Goal: Task Accomplishment & Management: Manage account settings

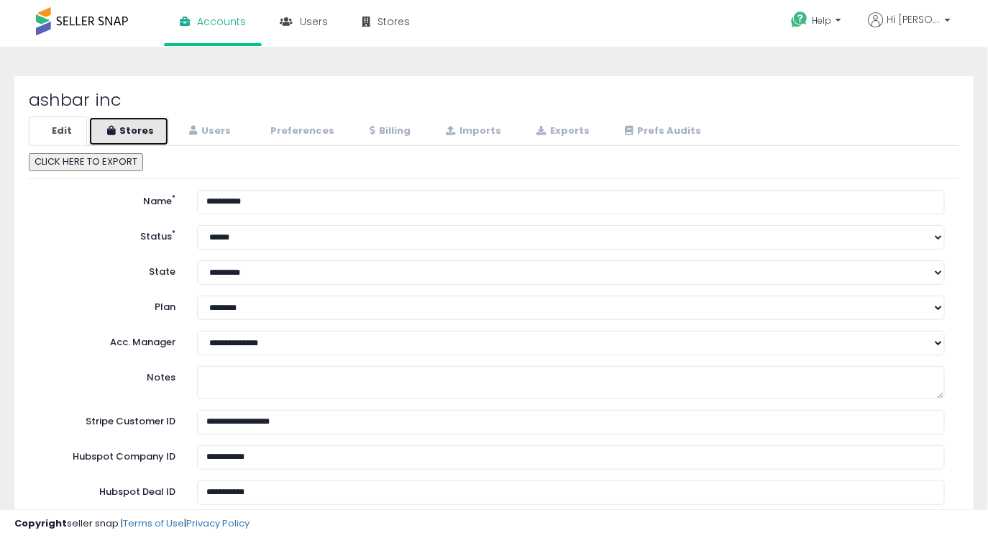
click at [137, 129] on link "Stores" at bounding box center [128, 131] width 81 height 29
click at [134, 129] on link "Stores" at bounding box center [128, 131] width 81 height 29
select select "**"
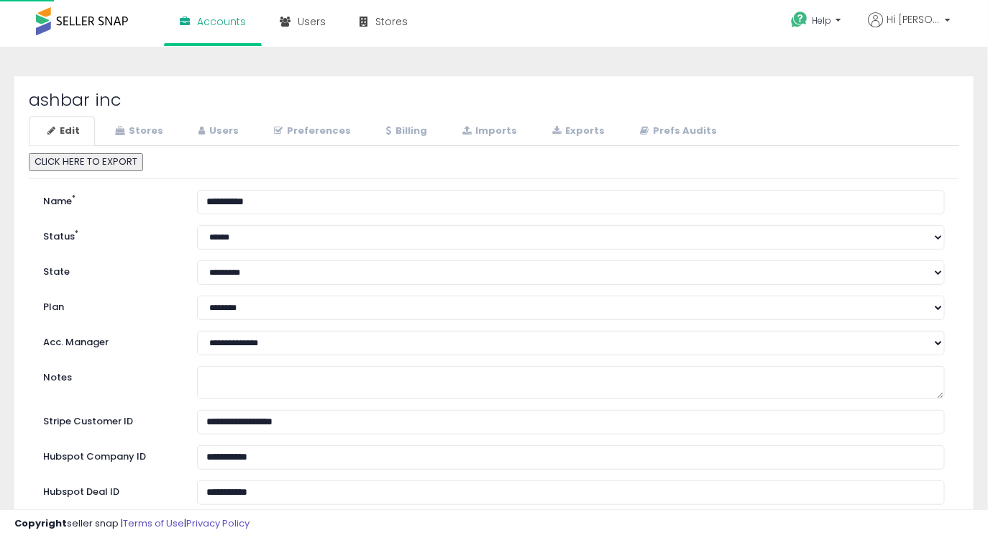
click at [233, 89] on div "ashbar inc Edit Stores Users Preferences Billing" at bounding box center [493, 463] width 959 height 774
click at [140, 135] on link "Stores" at bounding box center [137, 131] width 82 height 29
select select "**"
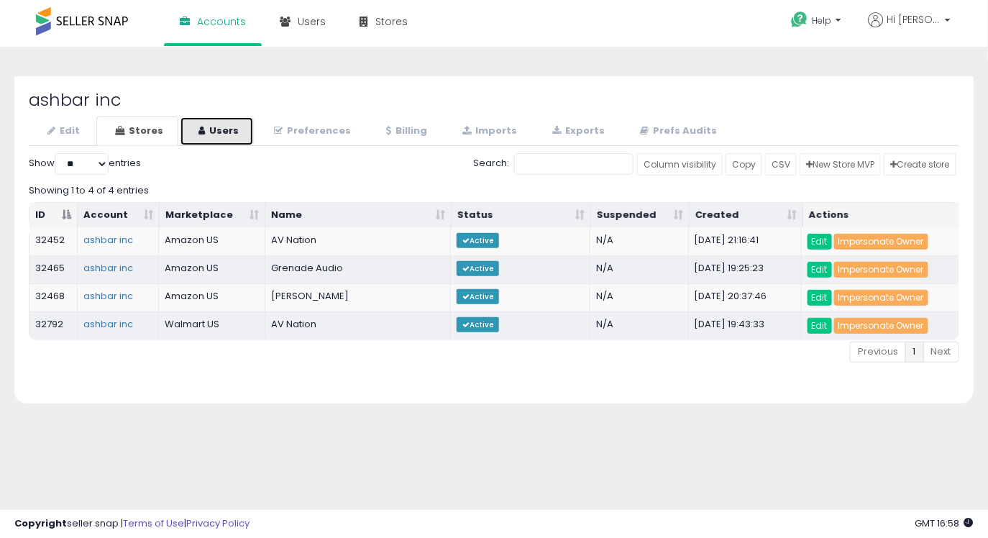
click at [225, 130] on link "Users" at bounding box center [217, 131] width 74 height 29
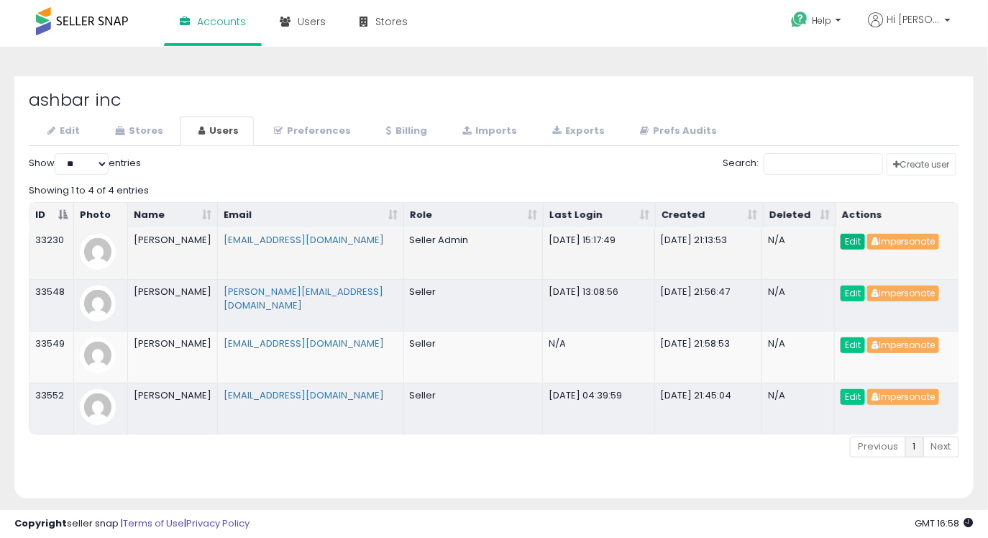
click at [849, 239] on link "Edit" at bounding box center [853, 242] width 24 height 16
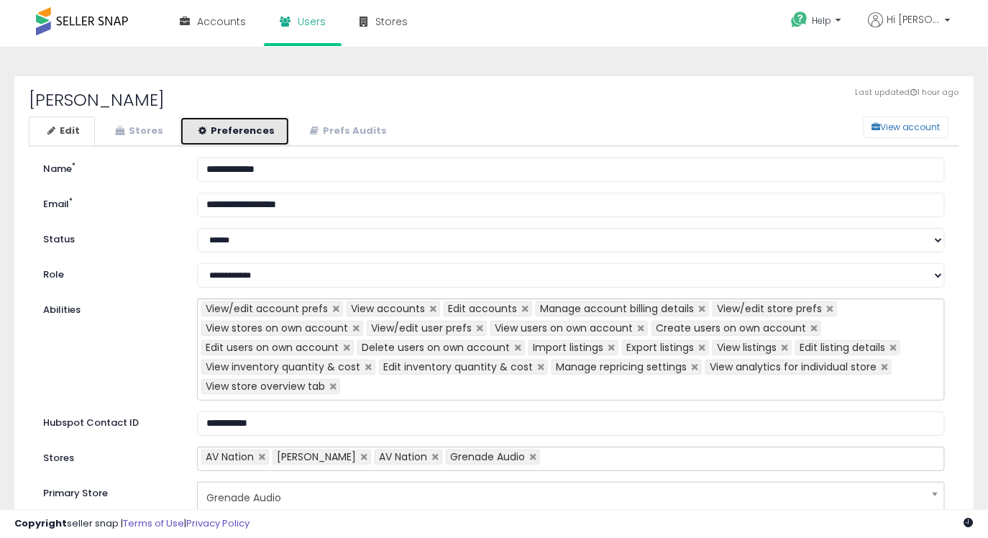
click at [227, 120] on link "Preferences" at bounding box center [235, 131] width 110 height 29
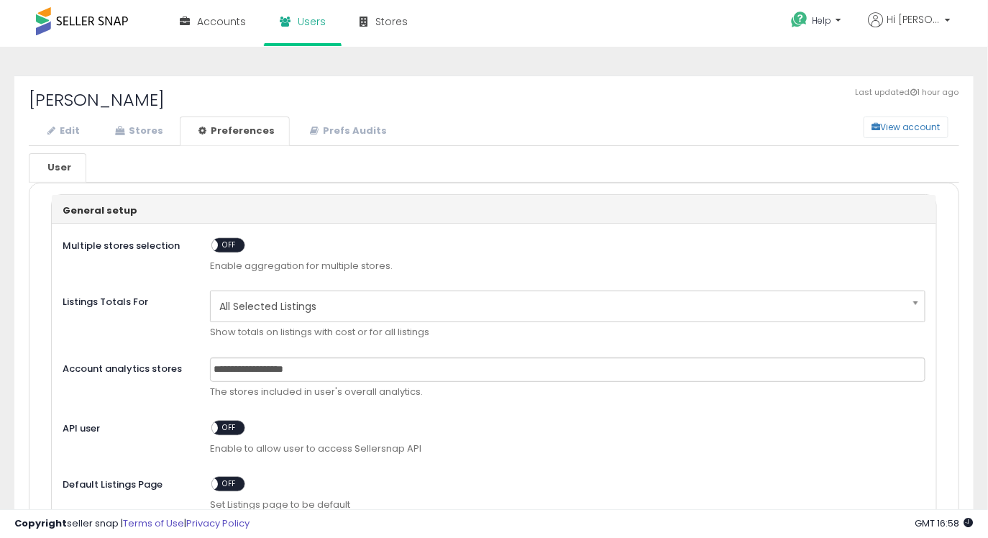
click at [229, 249] on span "OFF" at bounding box center [229, 245] width 23 height 12
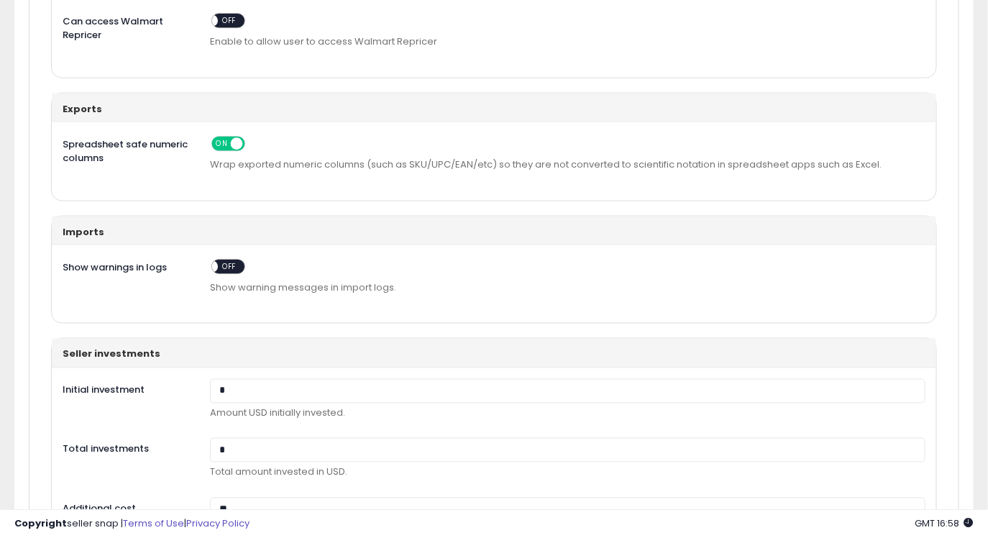
scroll to position [772, 0]
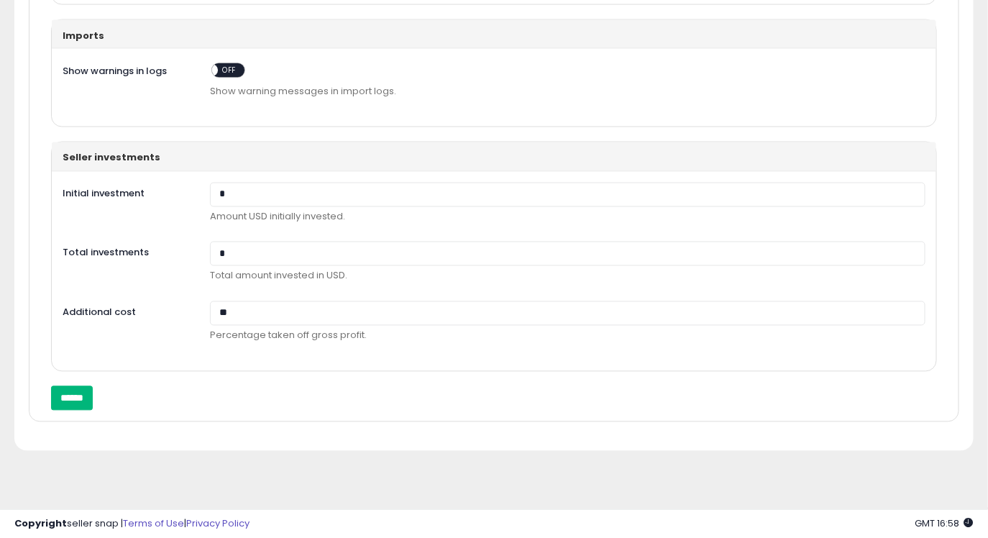
click at [65, 392] on input "******" at bounding box center [72, 398] width 42 height 24
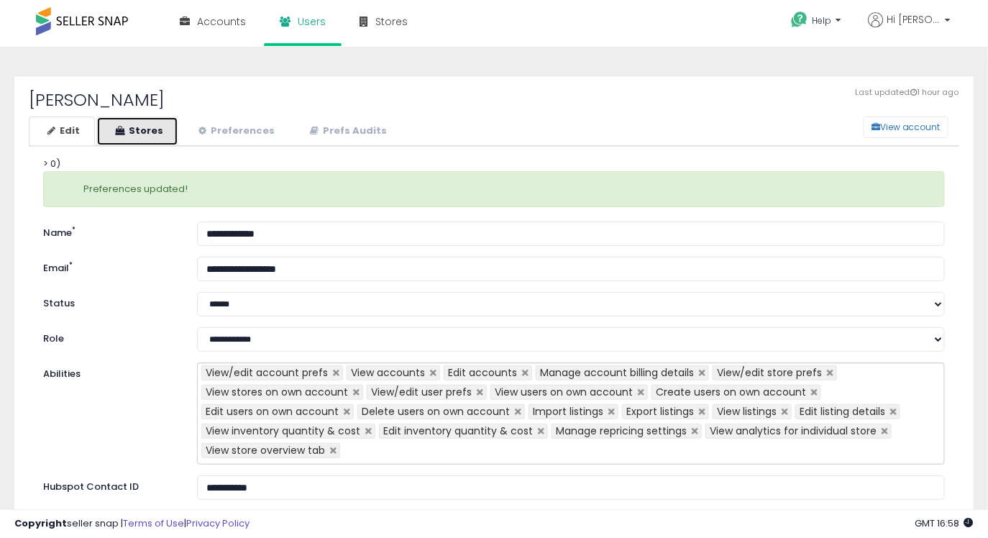
click at [156, 134] on link "Stores" at bounding box center [137, 131] width 82 height 29
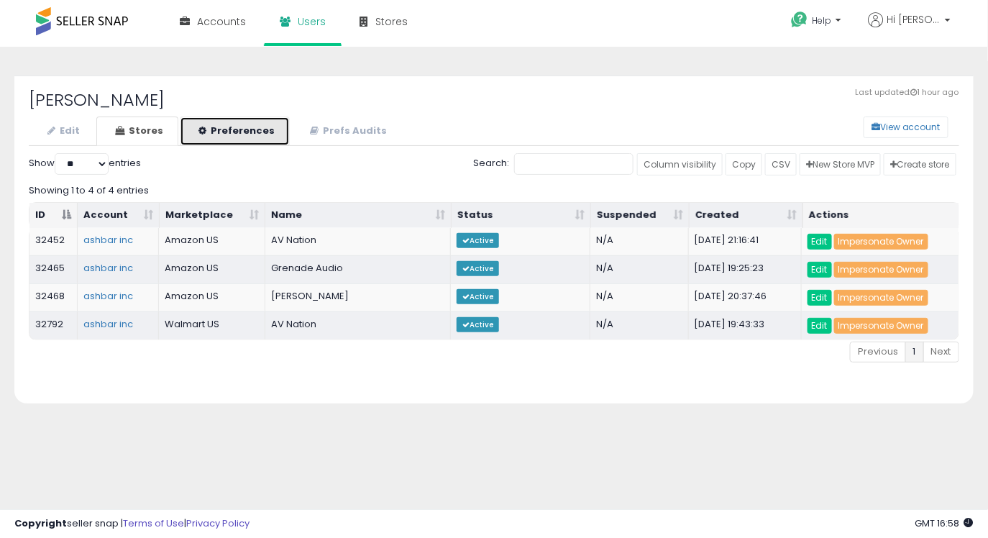
click at [216, 129] on link "Preferences" at bounding box center [235, 131] width 110 height 29
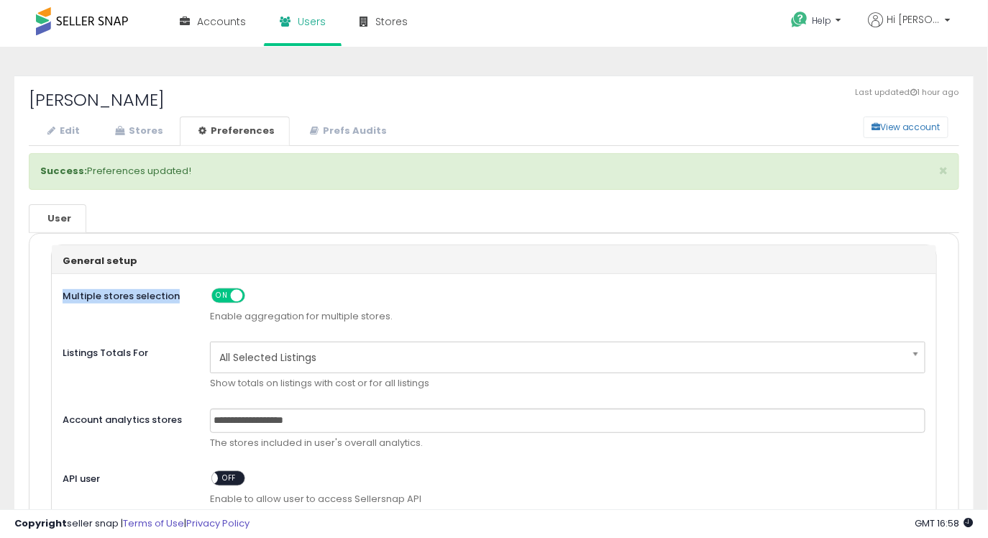
drag, startPoint x: 61, startPoint y: 291, endPoint x: 178, endPoint y: 291, distance: 117.2
click at [178, 291] on label "Multiple stores selection" at bounding box center [125, 294] width 147 height 19
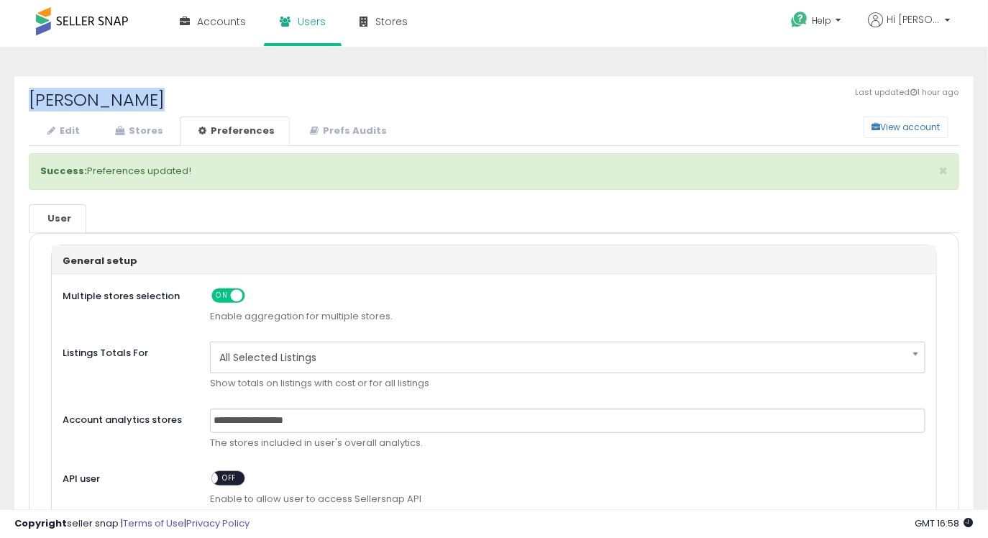
drag, startPoint x: 33, startPoint y: 98, endPoint x: 155, endPoint y: 96, distance: 121.5
click at [155, 96] on h2 "Moe Ashkenazi" at bounding box center [494, 100] width 931 height 19
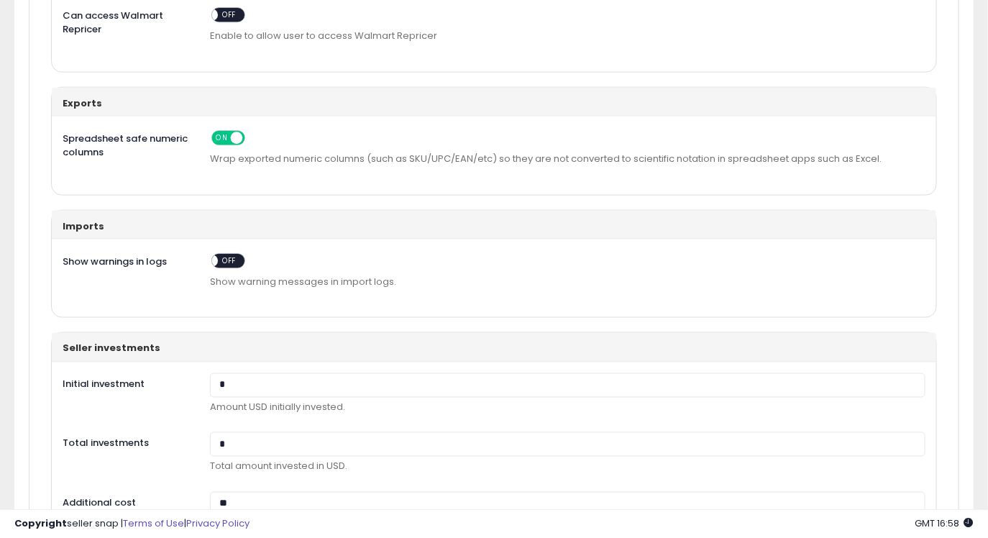
scroll to position [772, 0]
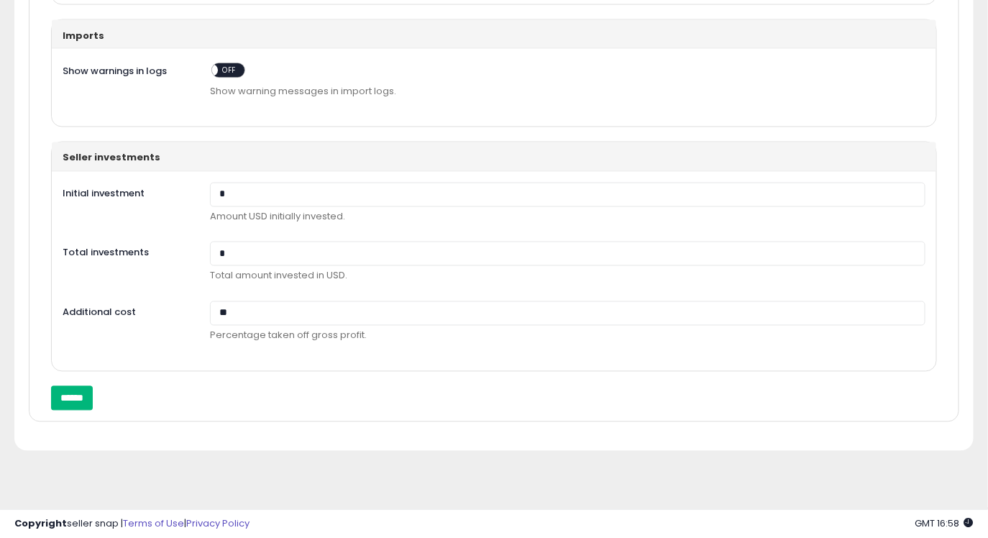
click at [68, 396] on input "******" at bounding box center [72, 398] width 42 height 24
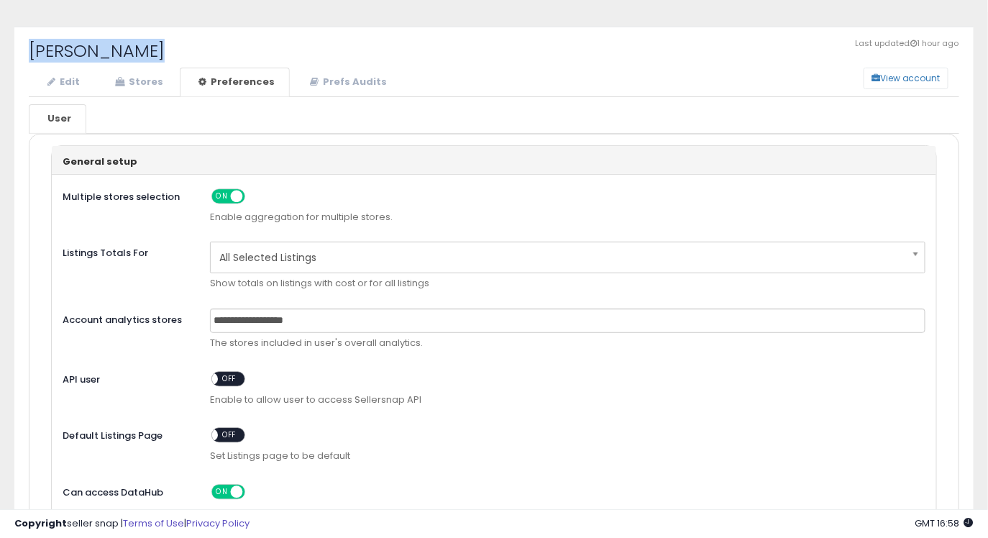
scroll to position [0, 0]
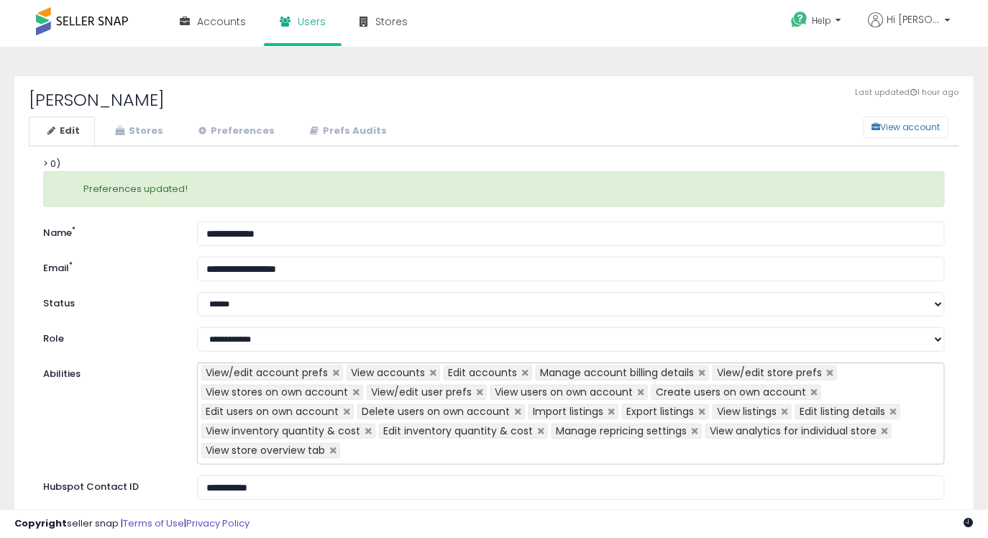
scroll to position [228, 0]
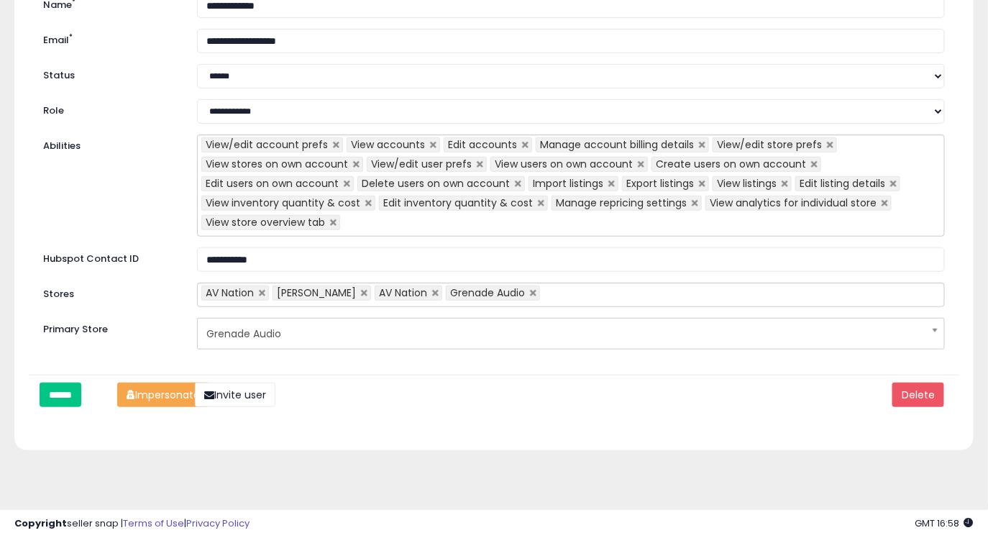
click at [147, 398] on button "Impersonate" at bounding box center [163, 395] width 92 height 24
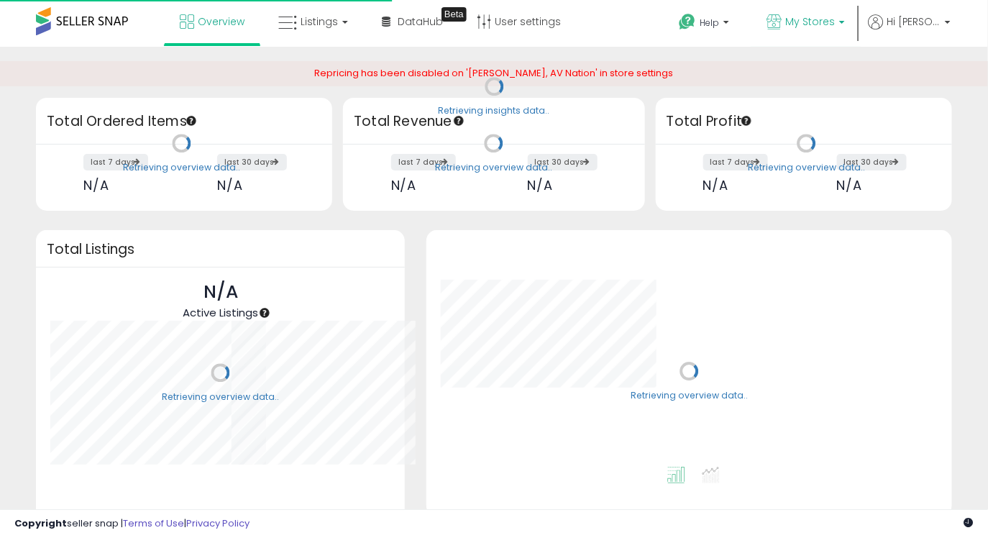
click at [836, 32] on p "My Stores" at bounding box center [806, 23] width 78 height 18
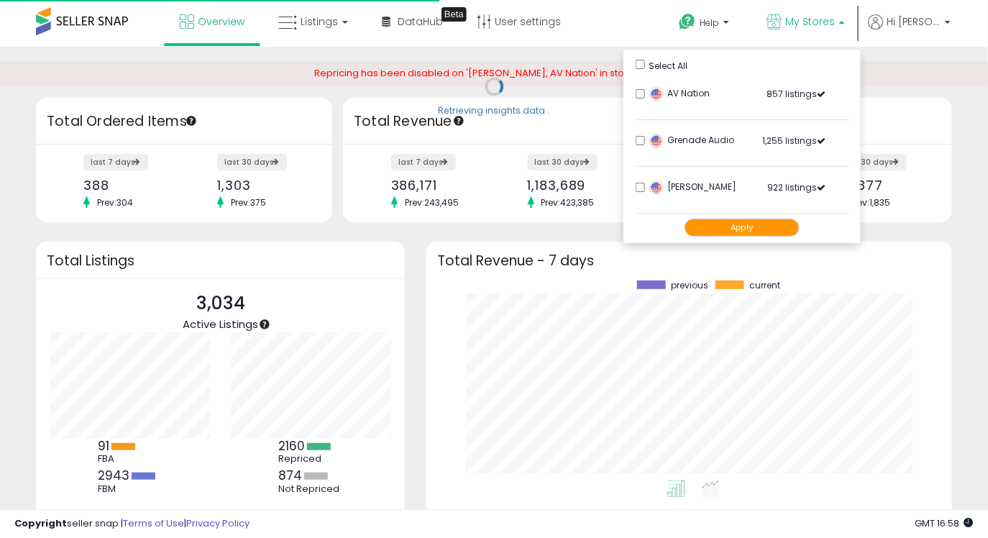
scroll to position [199, 496]
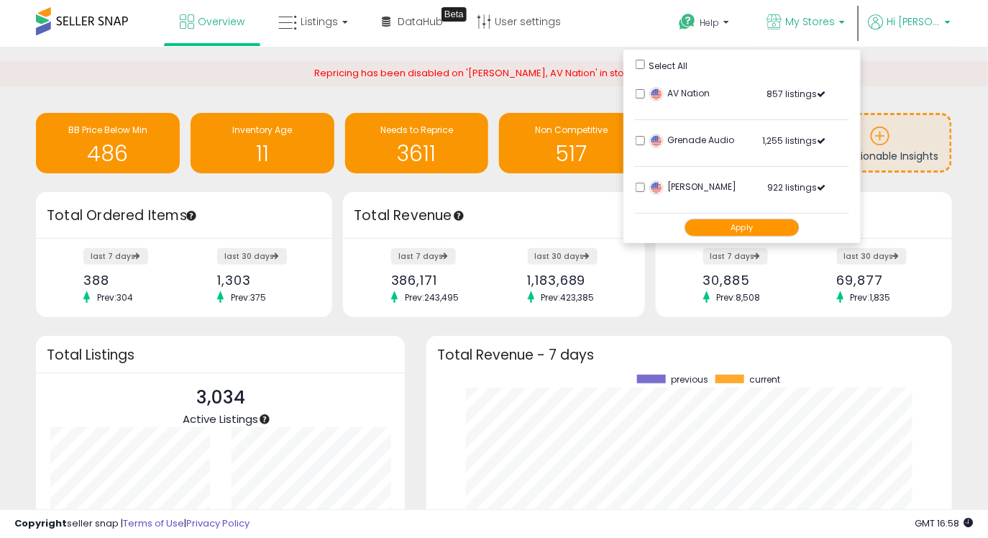
click at [949, 29] on b at bounding box center [948, 26] width 6 height 10
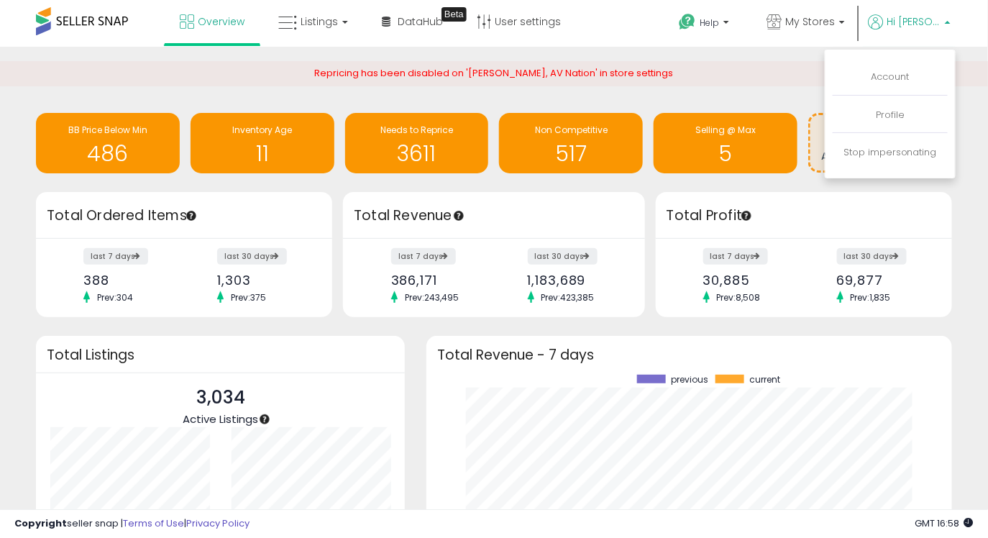
click at [942, 27] on p "Hi [PERSON_NAME]" at bounding box center [909, 23] width 83 height 18
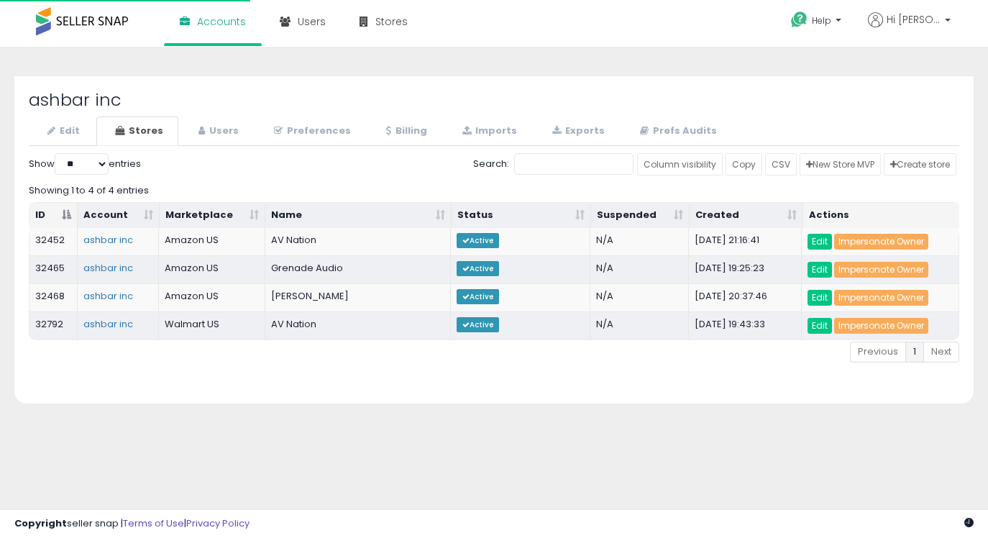
select select "**"
click at [208, 131] on link "Users" at bounding box center [217, 131] width 74 height 29
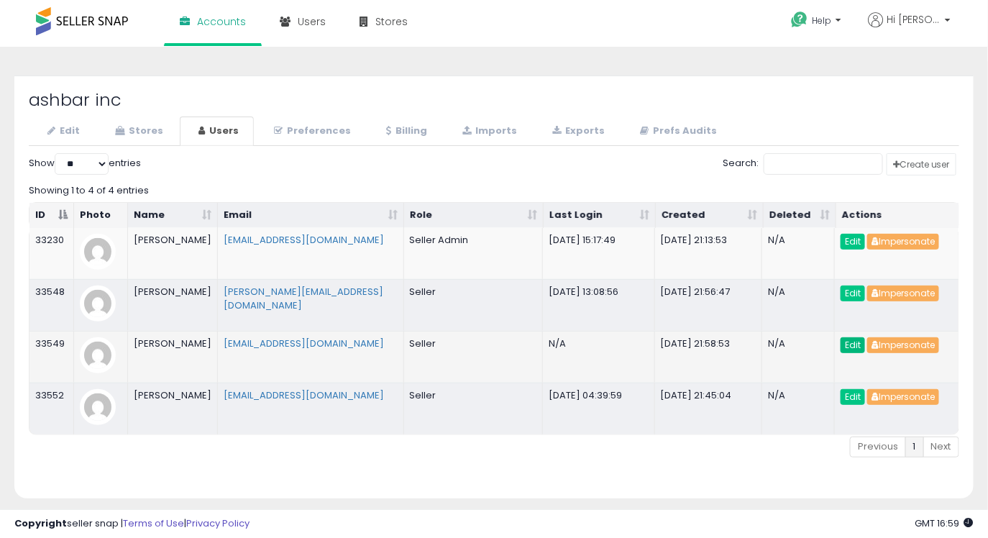
click at [848, 345] on link "Edit" at bounding box center [853, 345] width 24 height 16
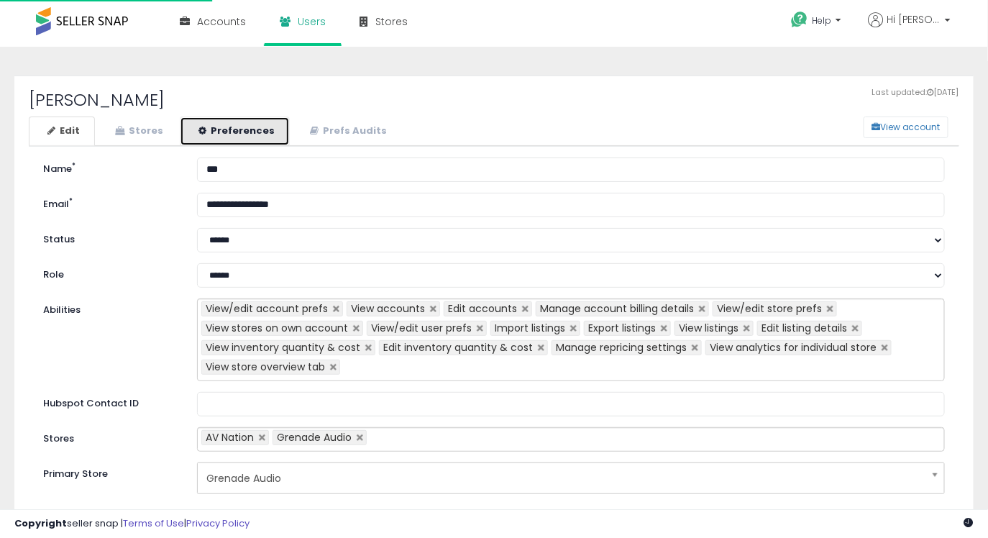
click at [256, 129] on link "Preferences" at bounding box center [235, 131] width 110 height 29
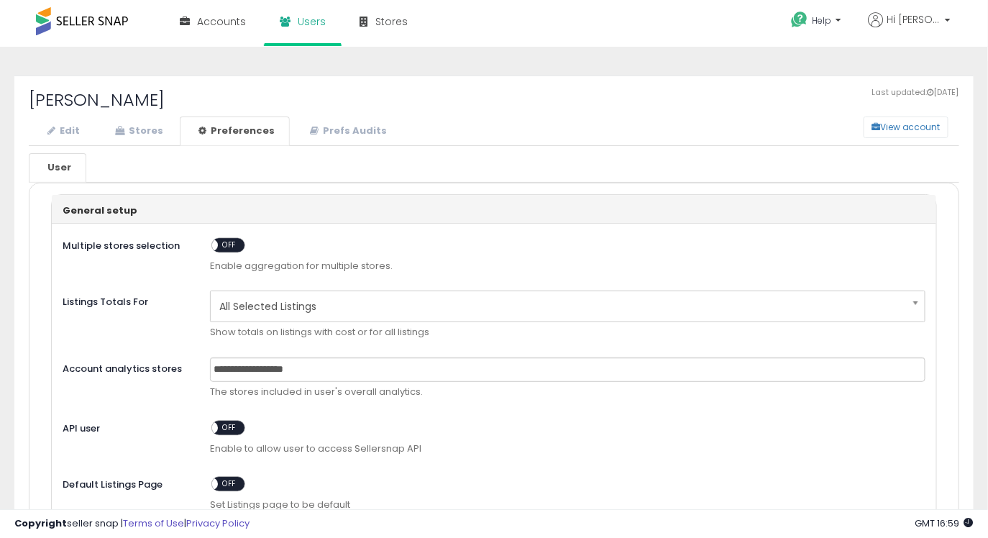
click at [224, 236] on div "Multiple stores selection ON OFF Enable aggregation for multiple stores." at bounding box center [494, 257] width 885 height 46
click at [222, 245] on span "OFF" at bounding box center [229, 245] width 23 height 12
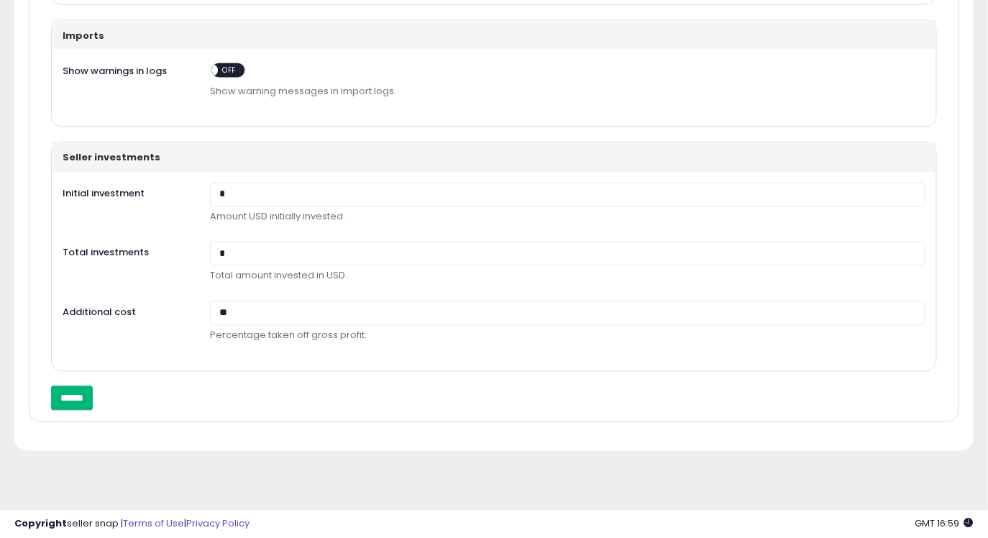
click at [81, 396] on input "******" at bounding box center [72, 398] width 42 height 24
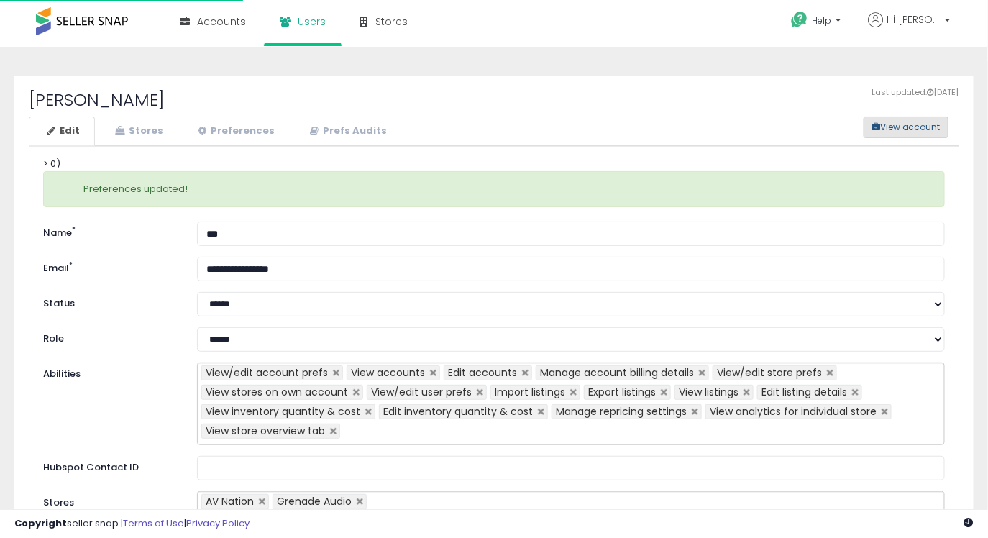
click at [887, 127] on button "View account" at bounding box center [906, 128] width 85 height 22
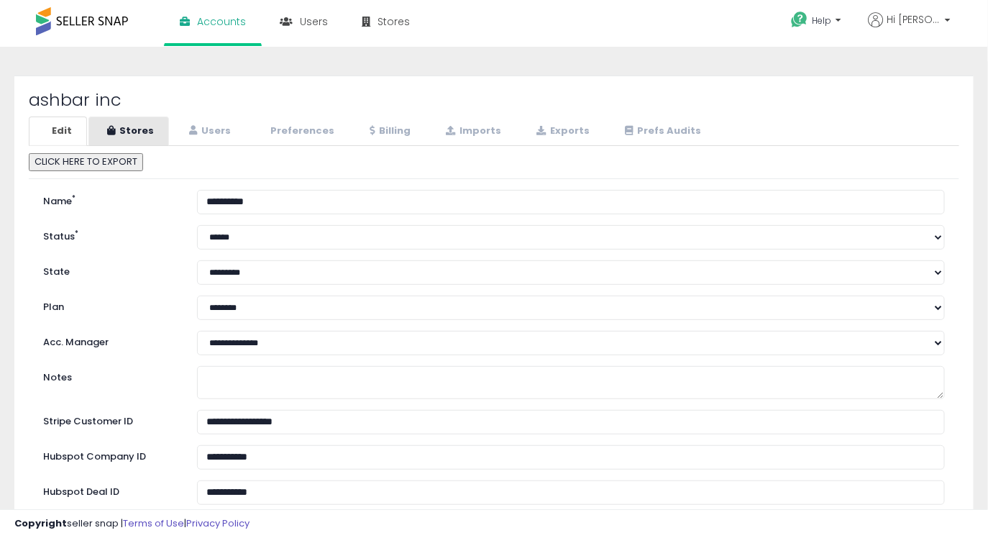
select select "**"
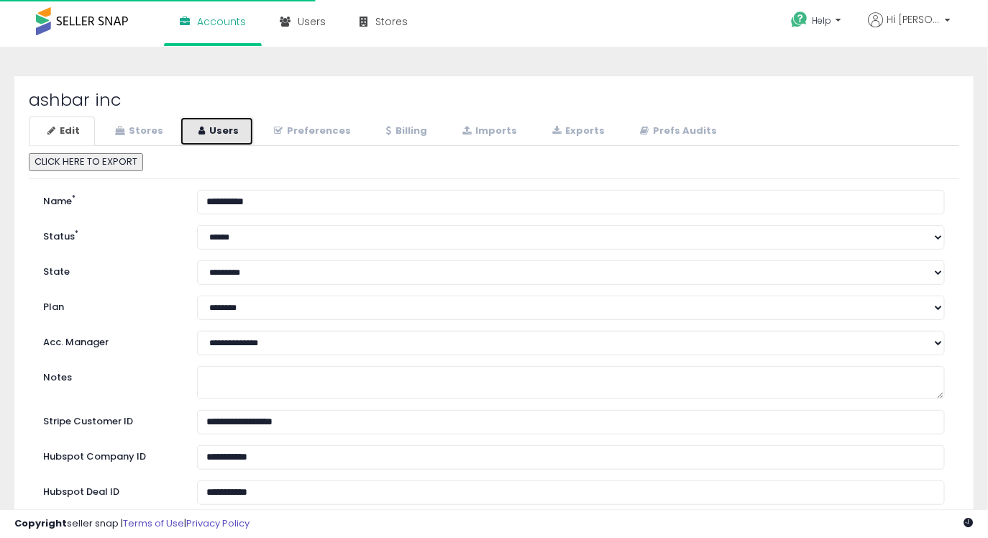
click at [222, 134] on link "Users" at bounding box center [217, 131] width 74 height 29
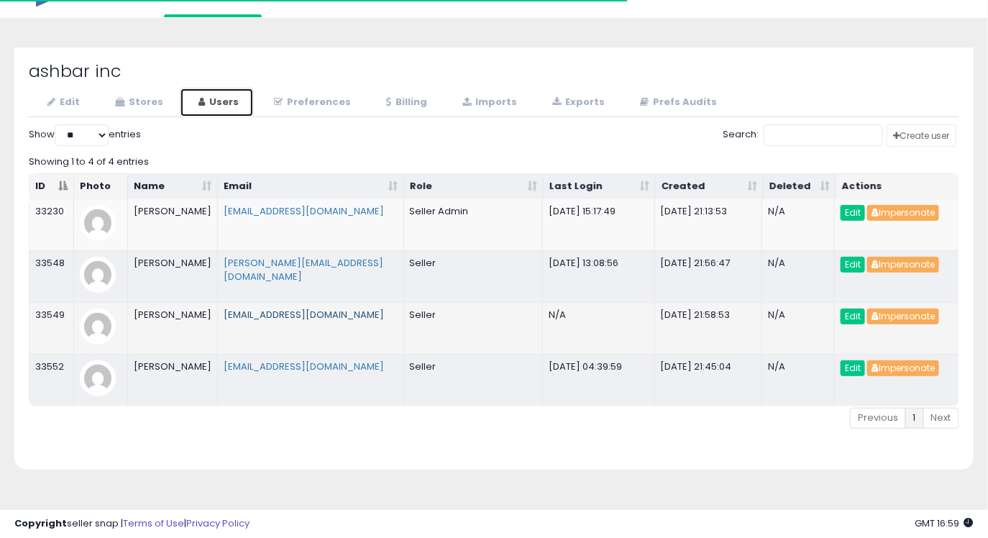
scroll to position [35, 0]
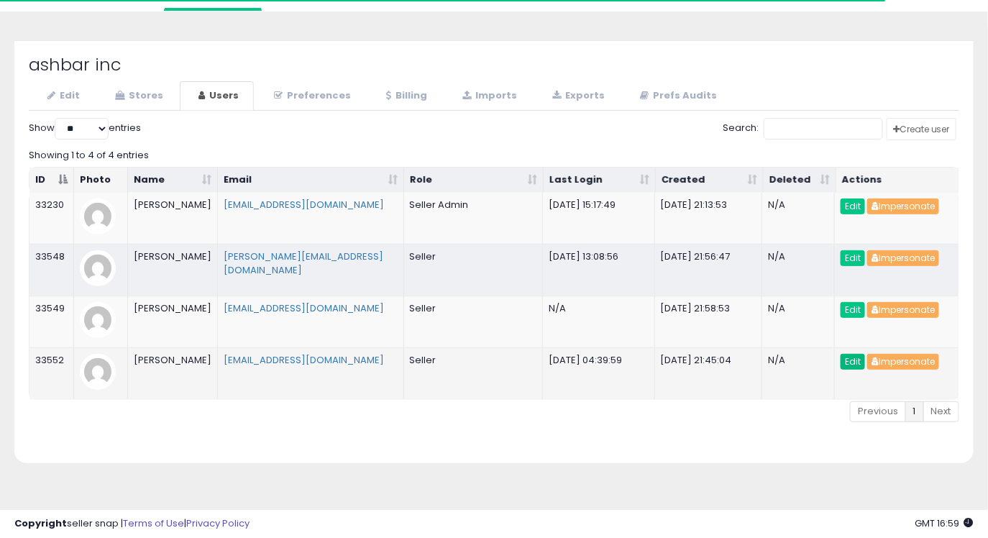
click at [851, 365] on link "Edit" at bounding box center [853, 362] width 24 height 16
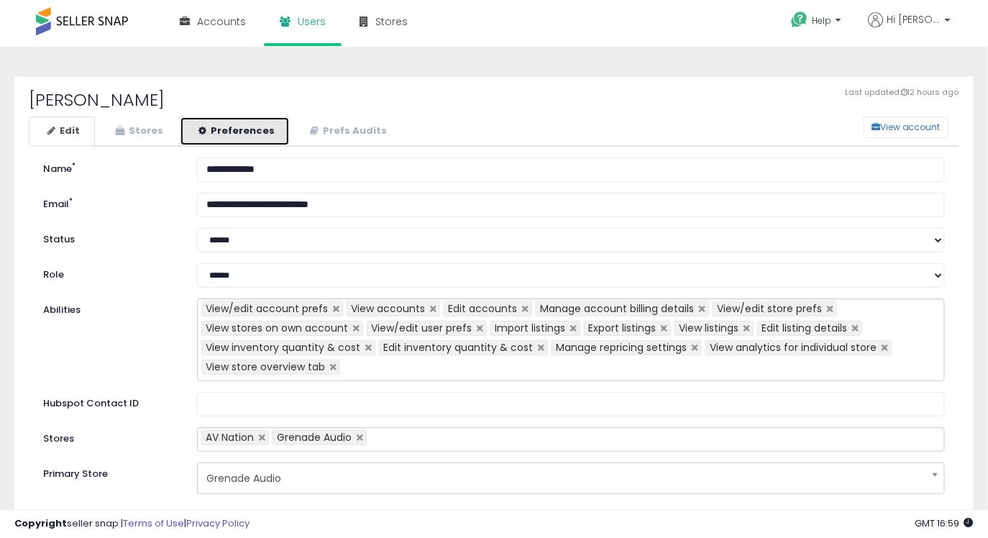
click at [209, 129] on link "Preferences" at bounding box center [235, 131] width 110 height 29
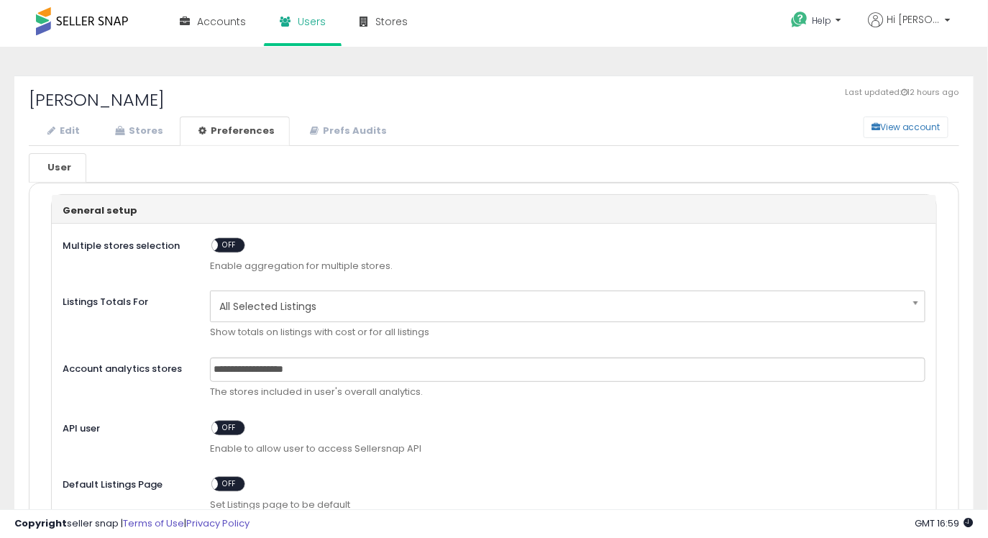
click at [227, 245] on span "OFF" at bounding box center [229, 245] width 23 height 12
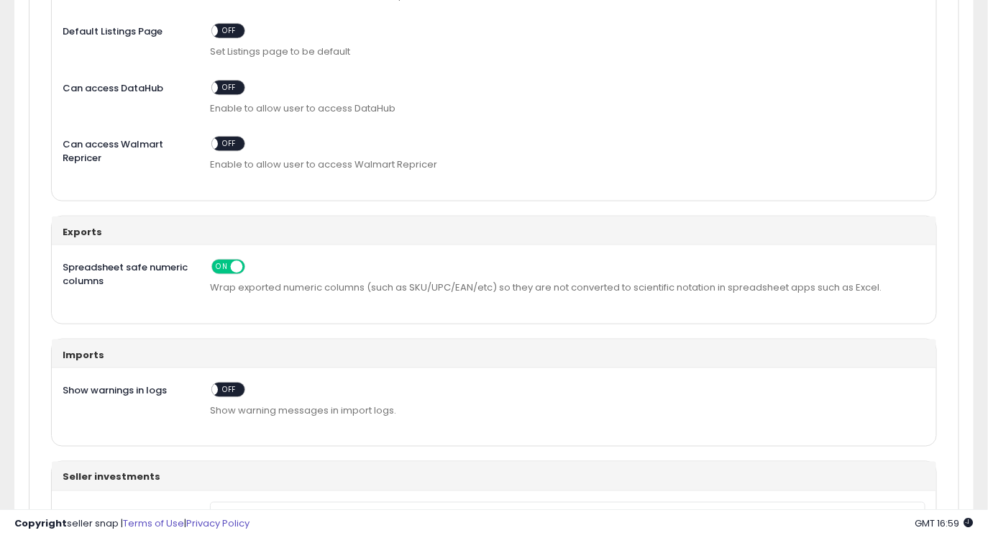
scroll to position [698, 0]
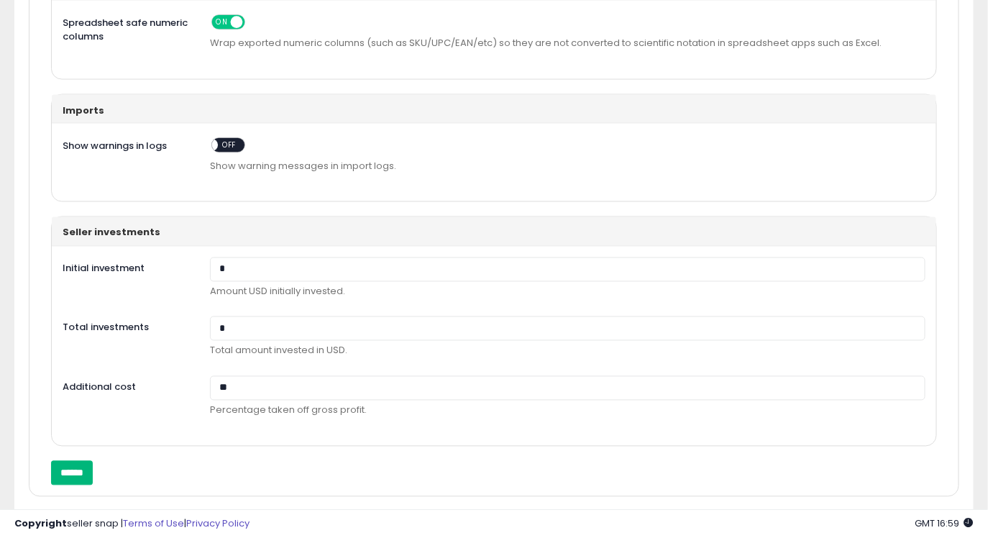
click at [86, 470] on input "******" at bounding box center [72, 473] width 42 height 24
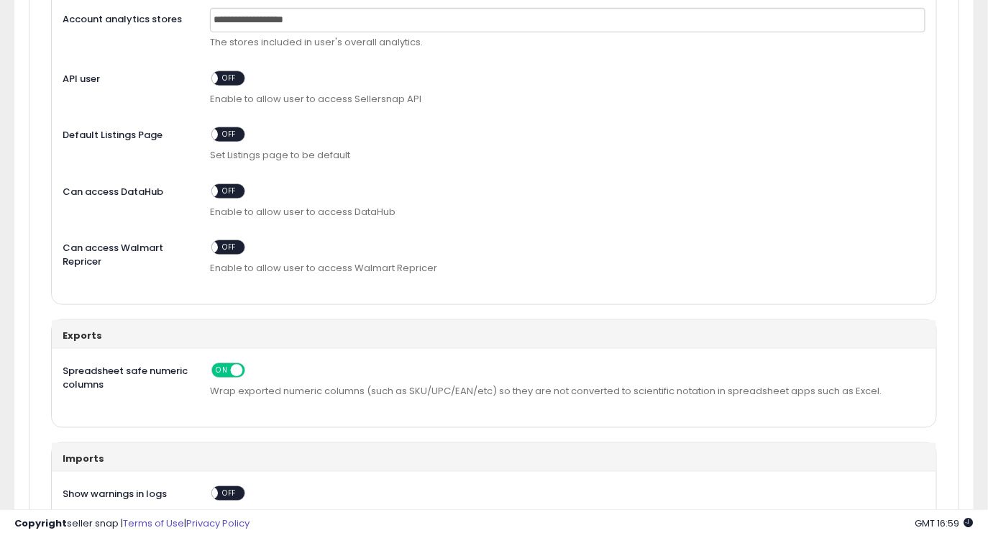
scroll to position [0, 0]
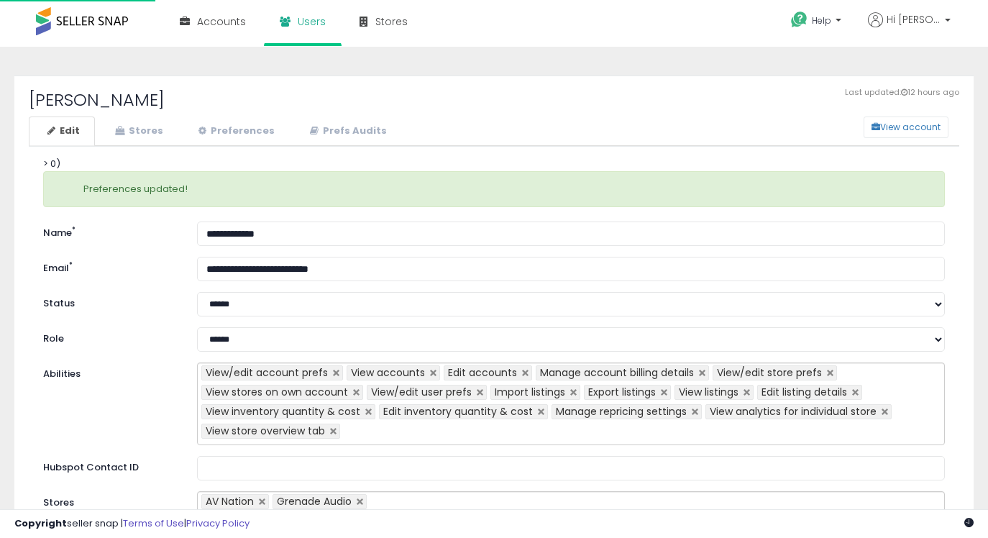
select select "**"
click at [134, 122] on link "Stores" at bounding box center [137, 131] width 82 height 29
